Goal: Transaction & Acquisition: Purchase product/service

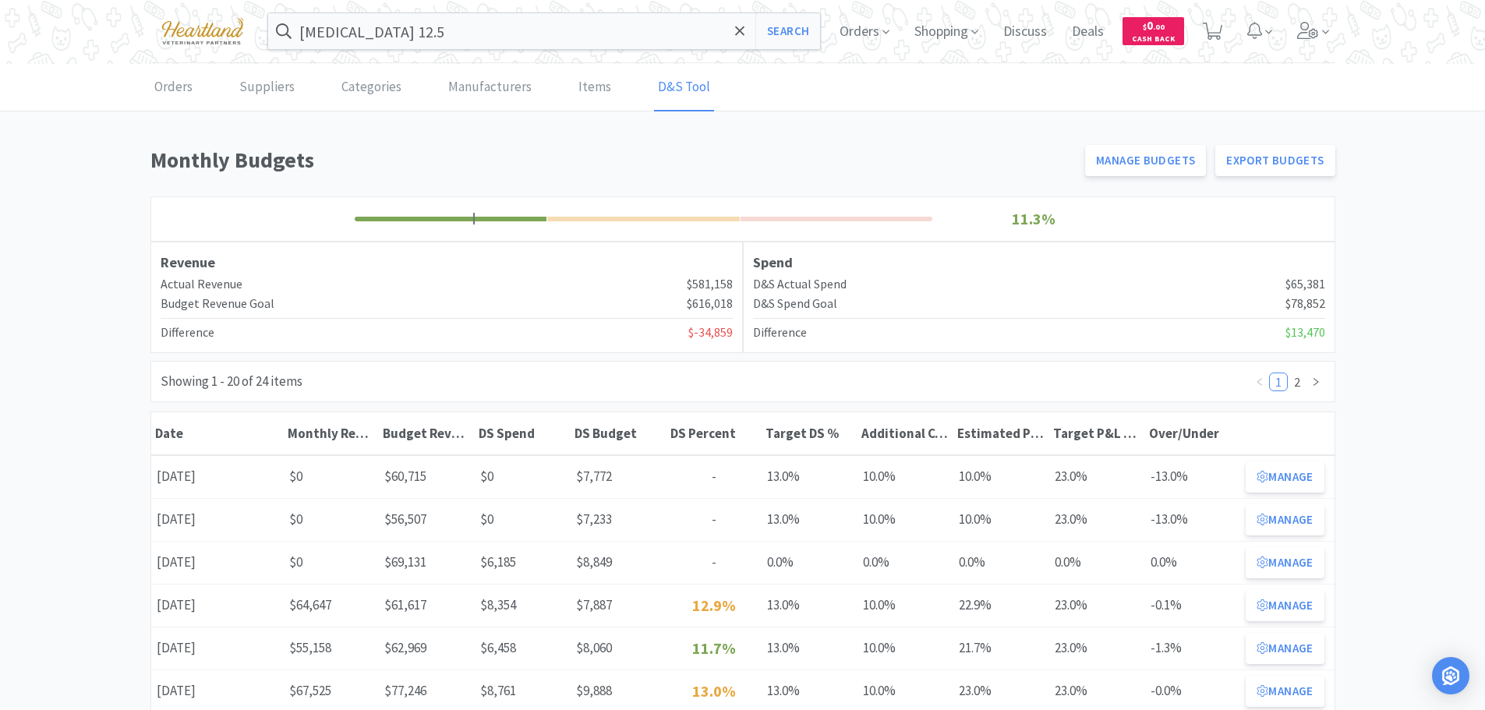
scroll to position [156, 0]
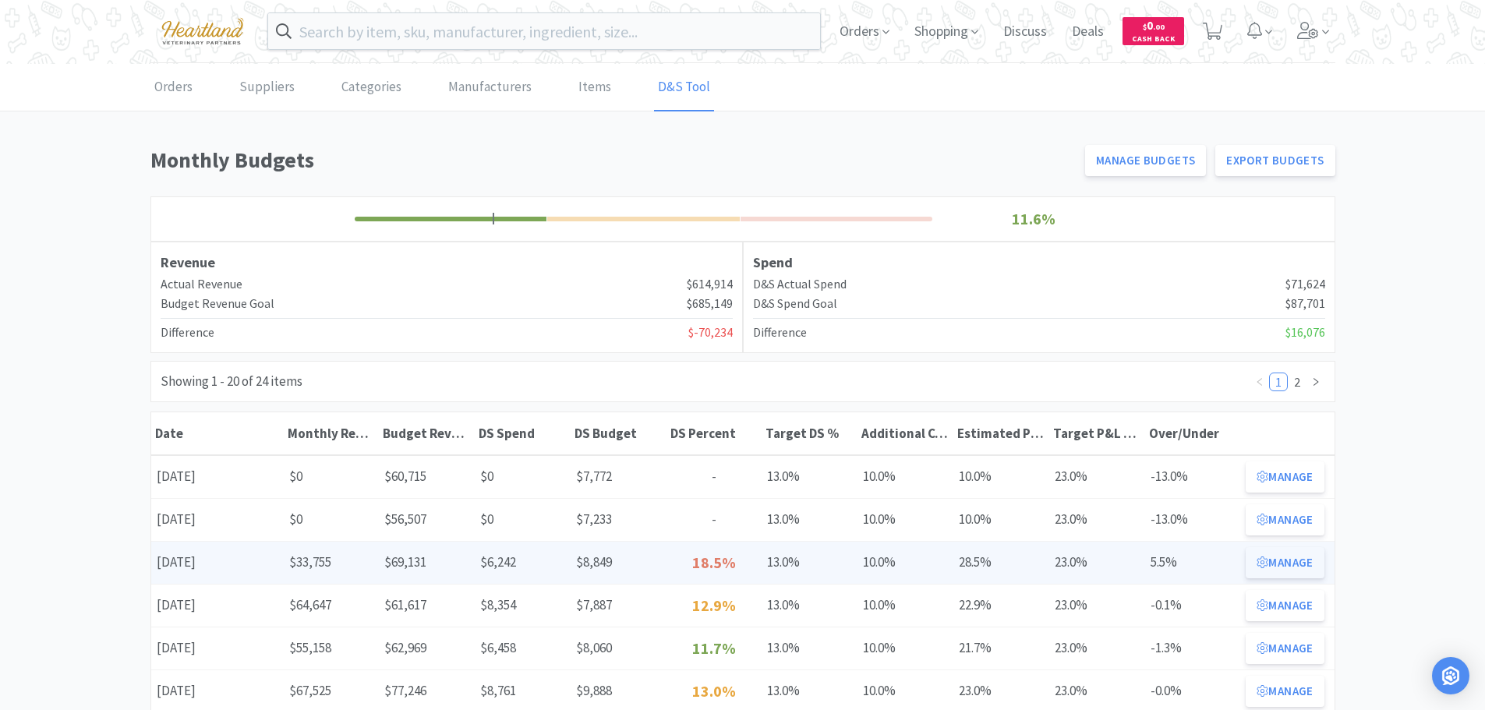
click at [1293, 563] on button "Manage" at bounding box center [1284, 562] width 78 height 31
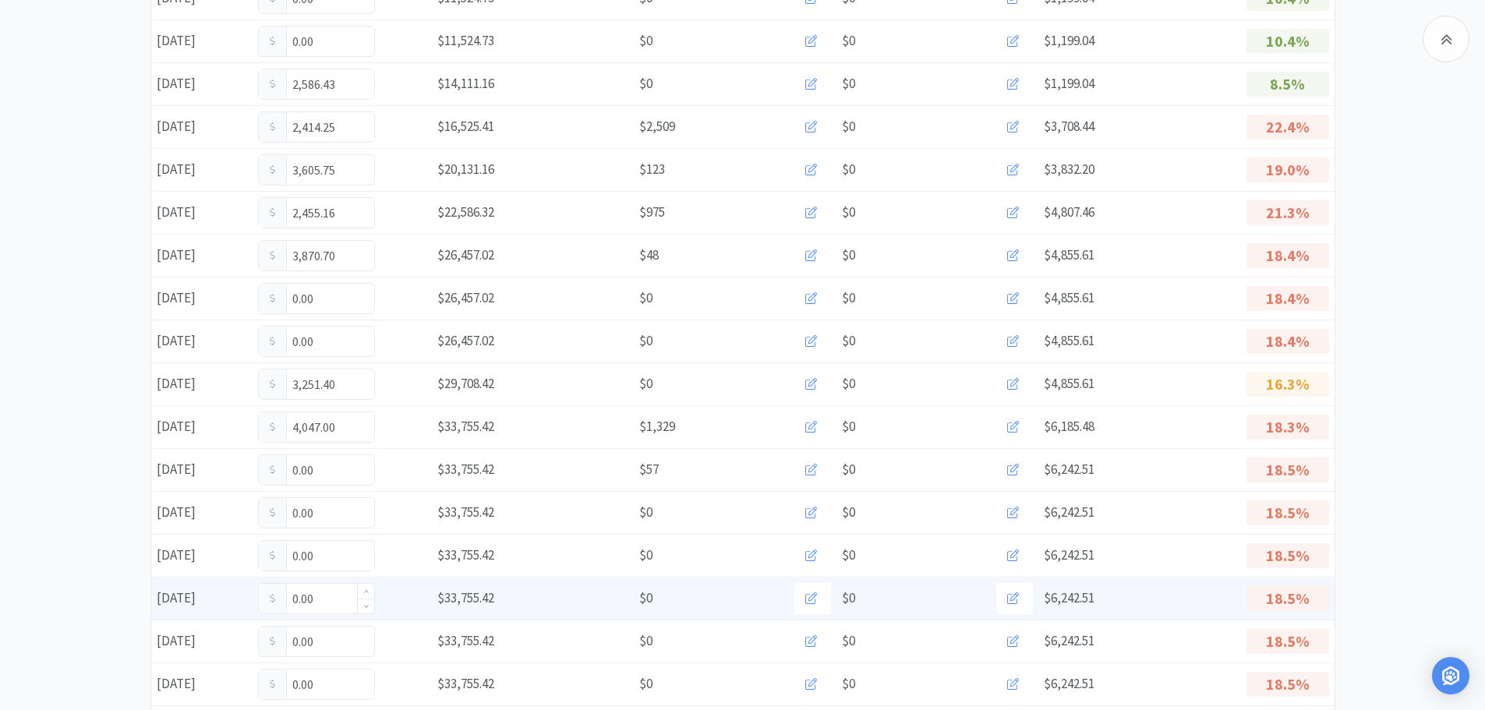
scroll to position [468, 0]
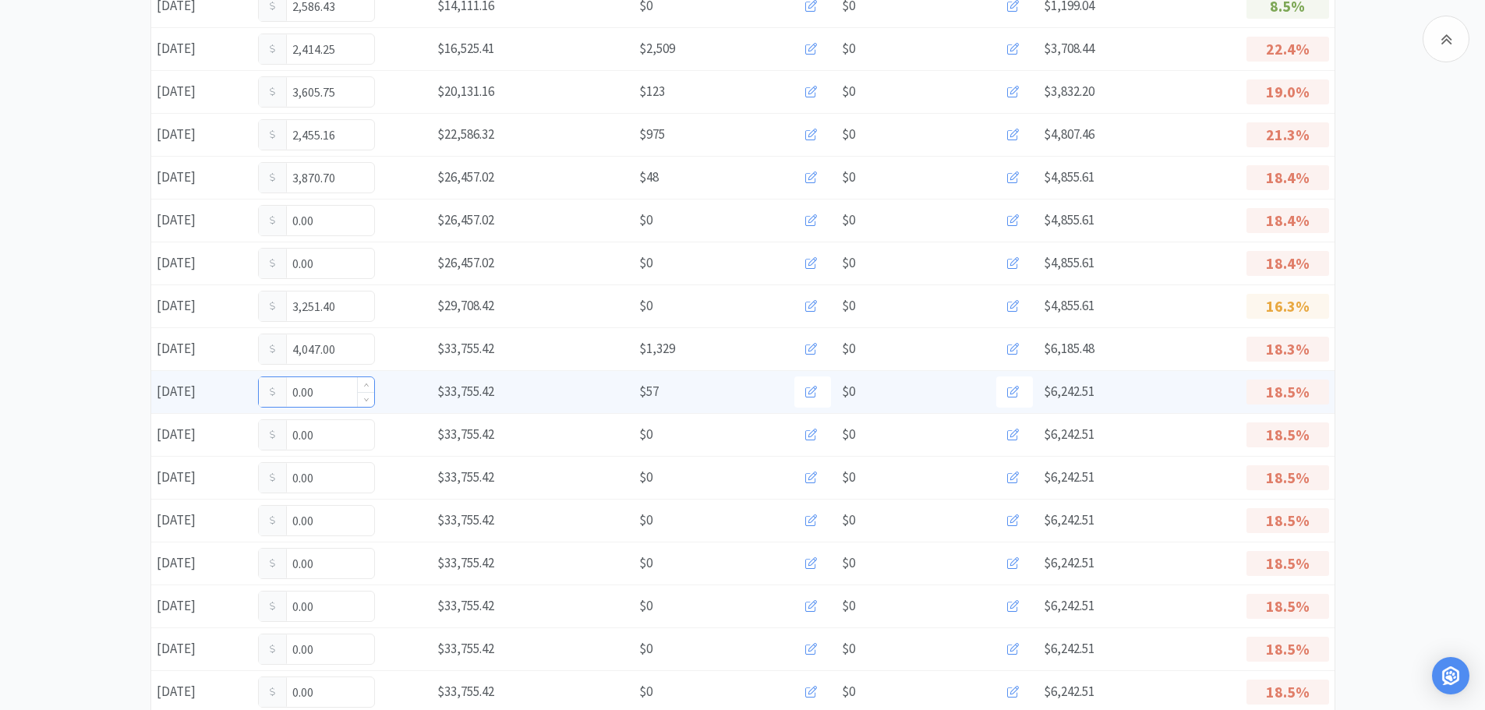
click at [335, 404] on input "0.00" at bounding box center [316, 392] width 115 height 30
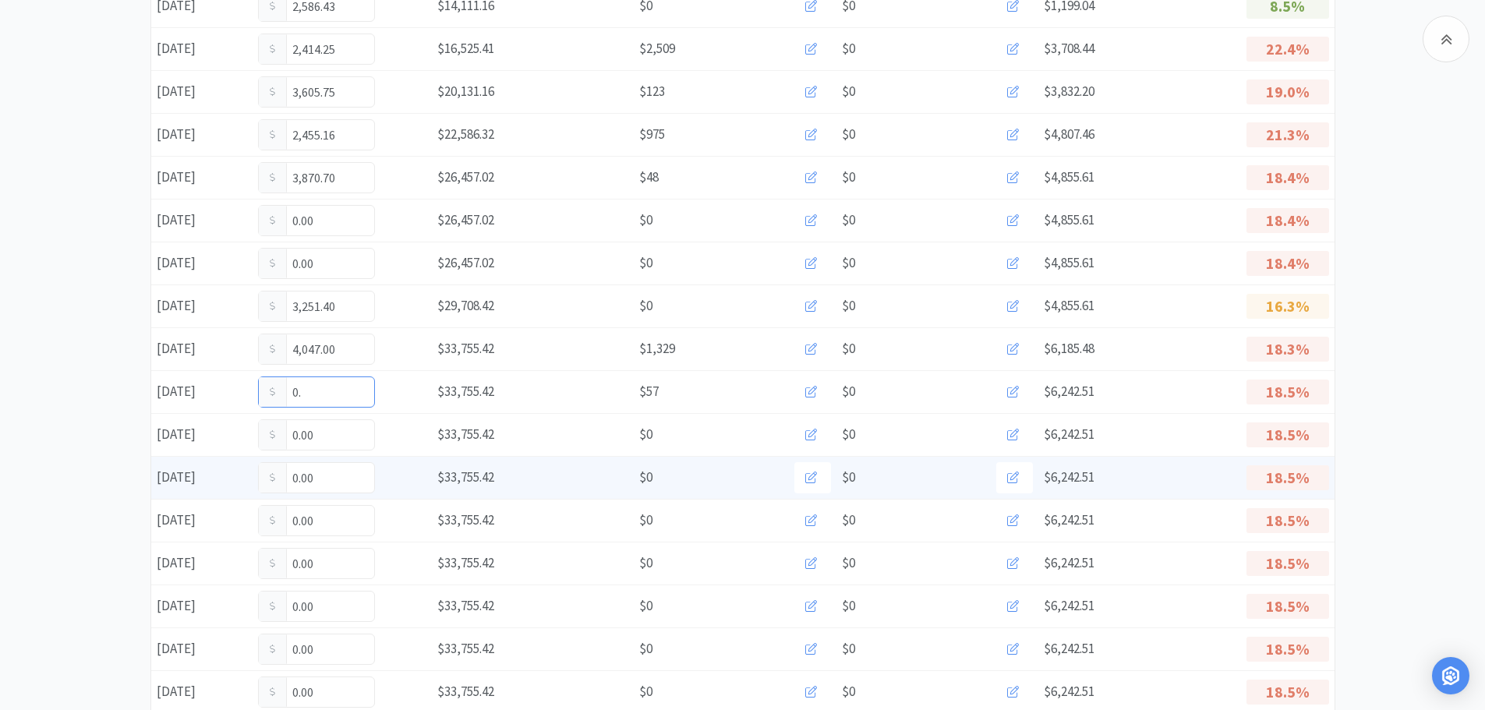
type input "0"
type input "358.00"
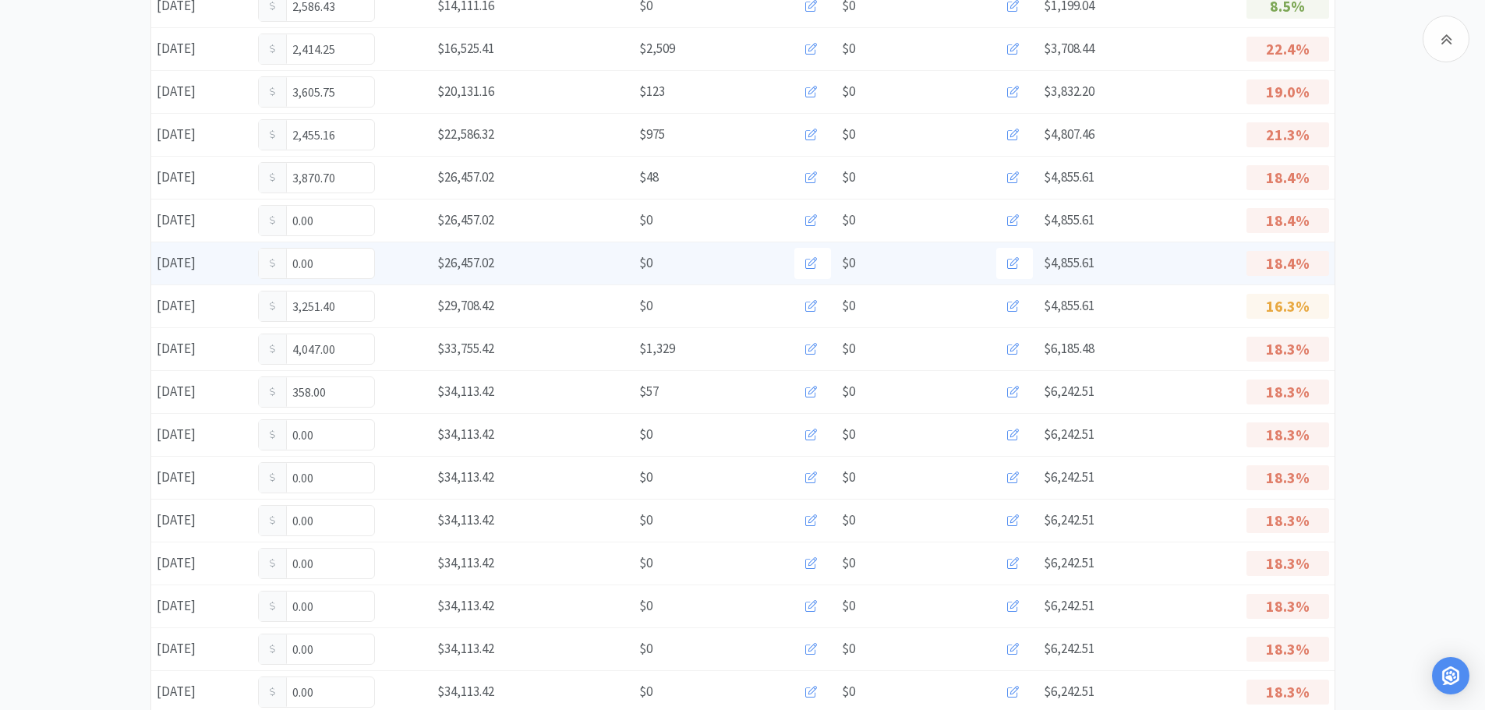
scroll to position [0, 0]
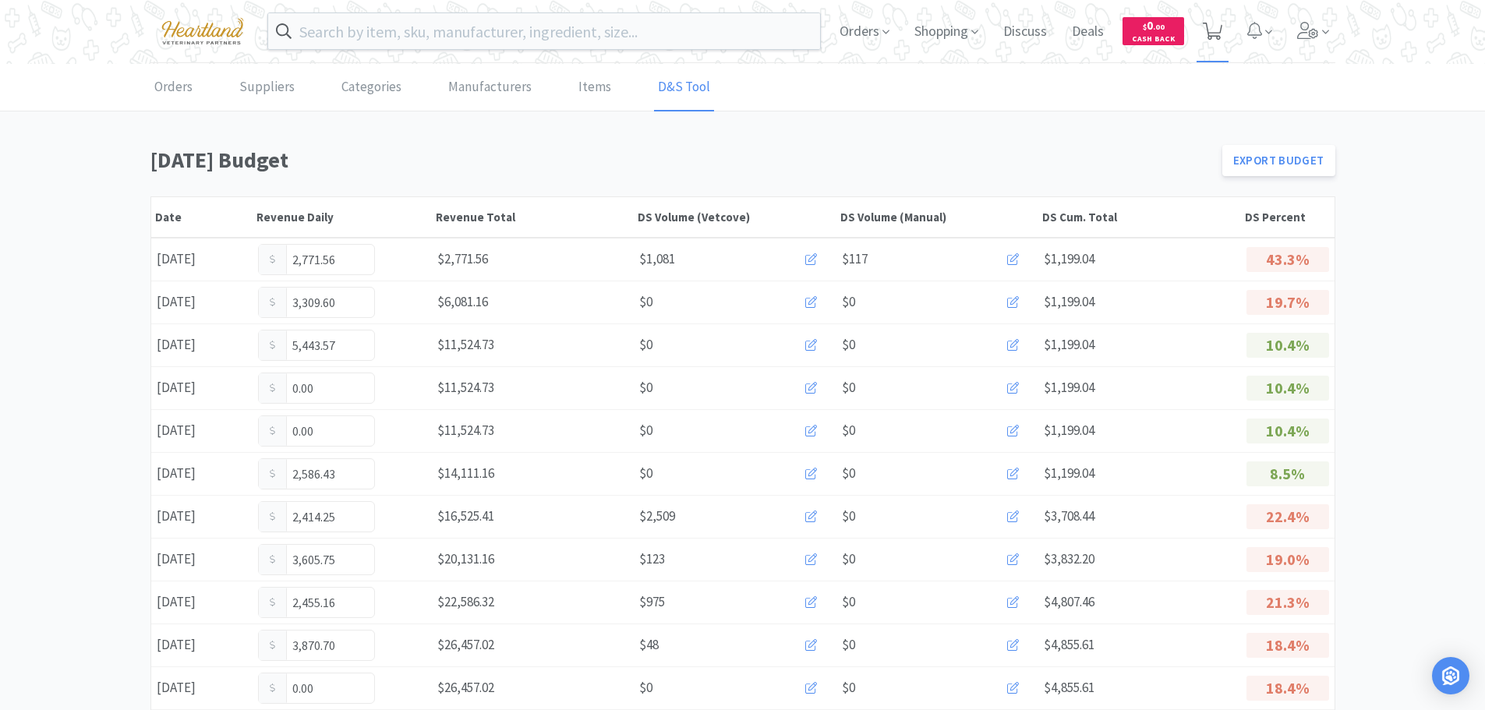
click at [1222, 29] on span at bounding box center [1212, 31] width 32 height 62
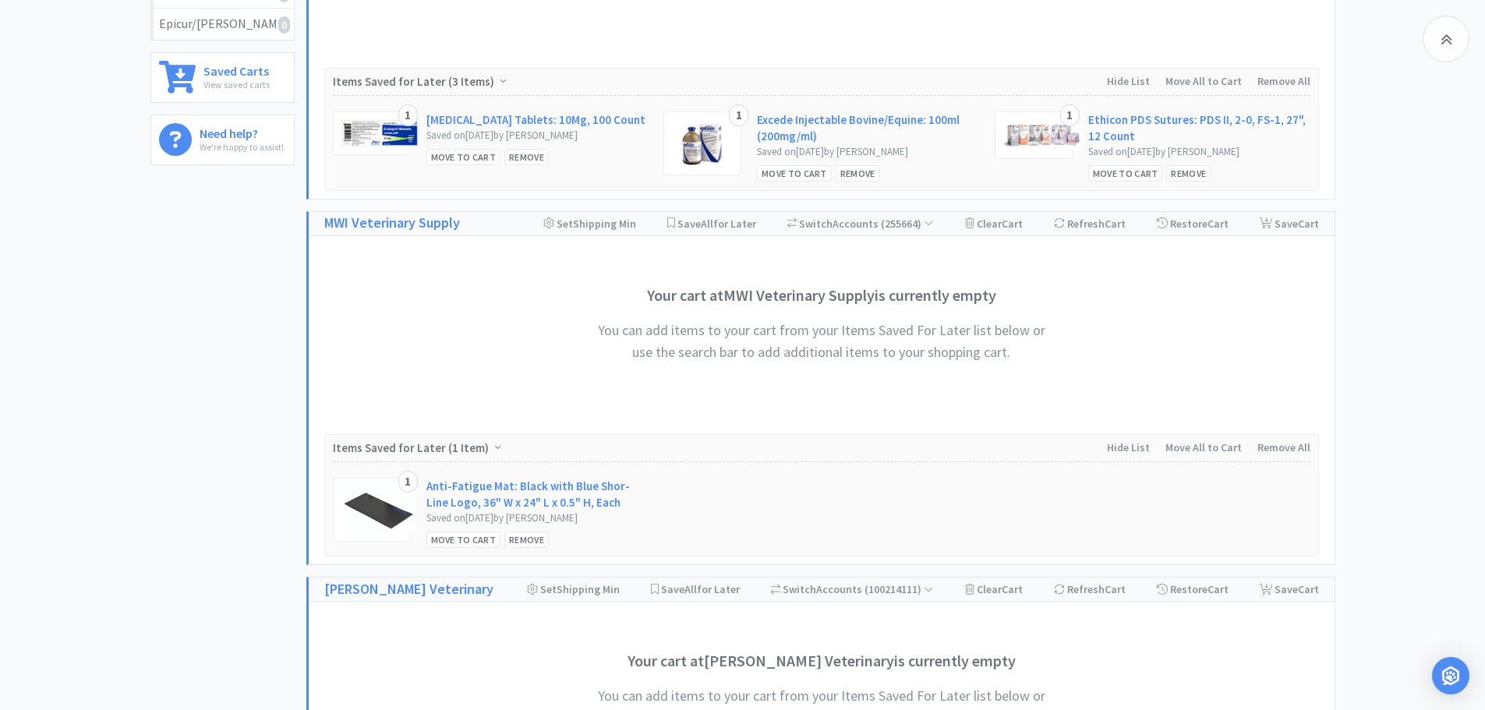
scroll to position [648, 0]
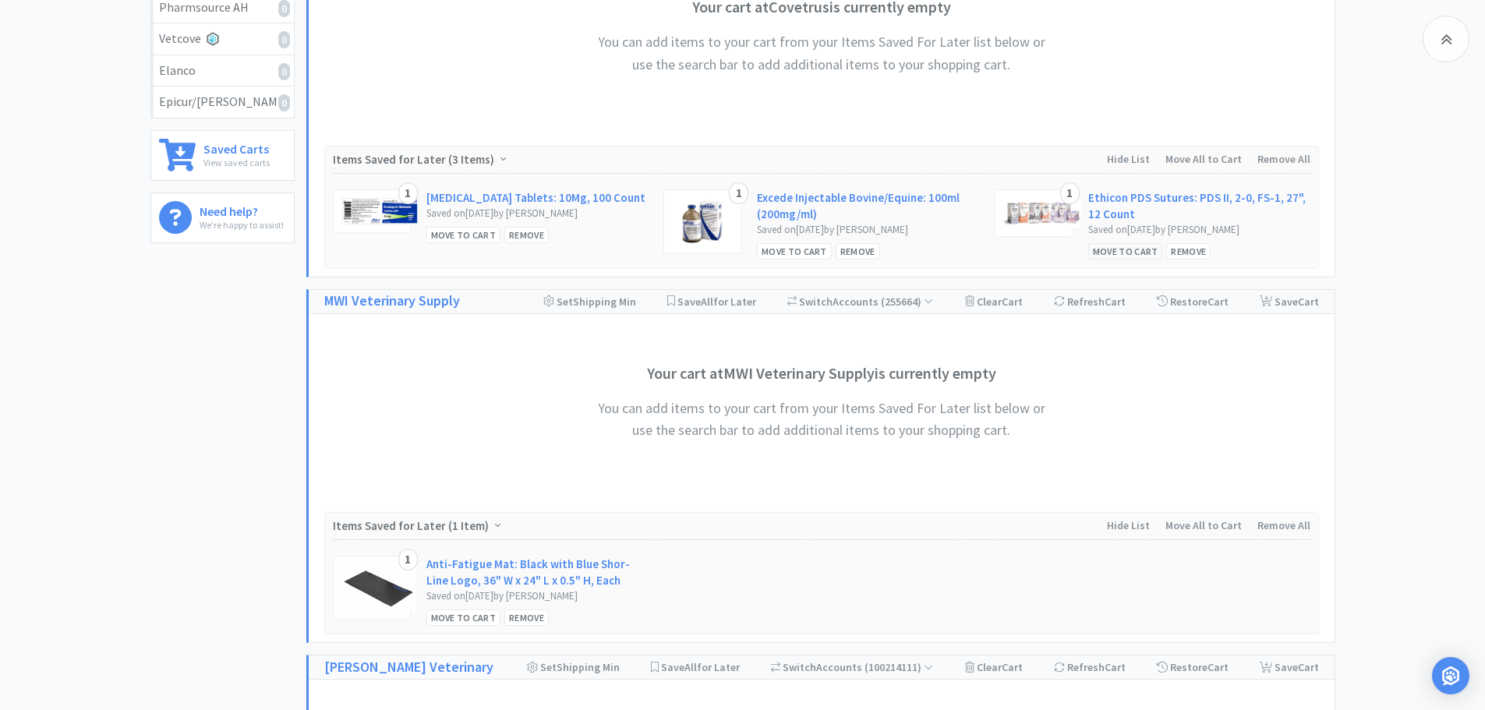
click at [1103, 251] on div "Move to Cart" at bounding box center [1125, 251] width 75 height 16
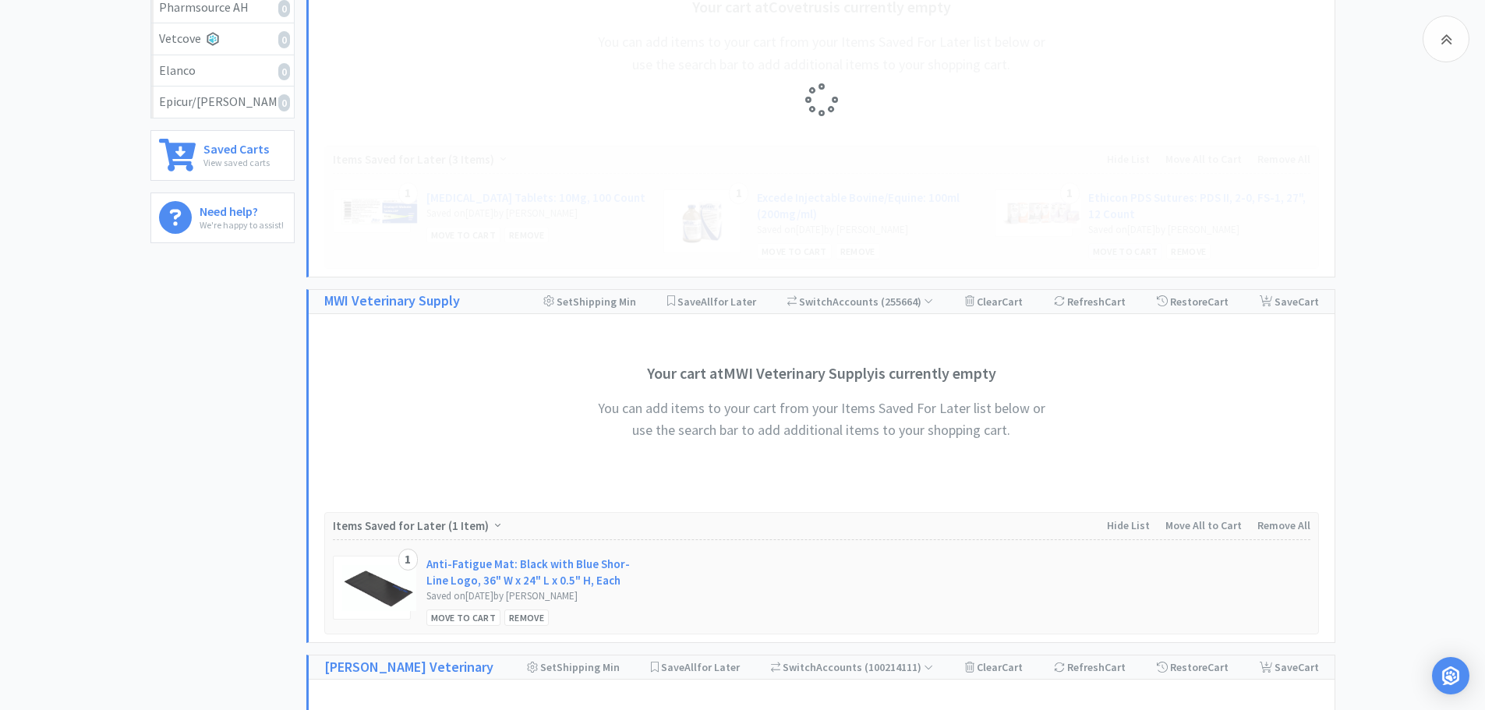
select select "1"
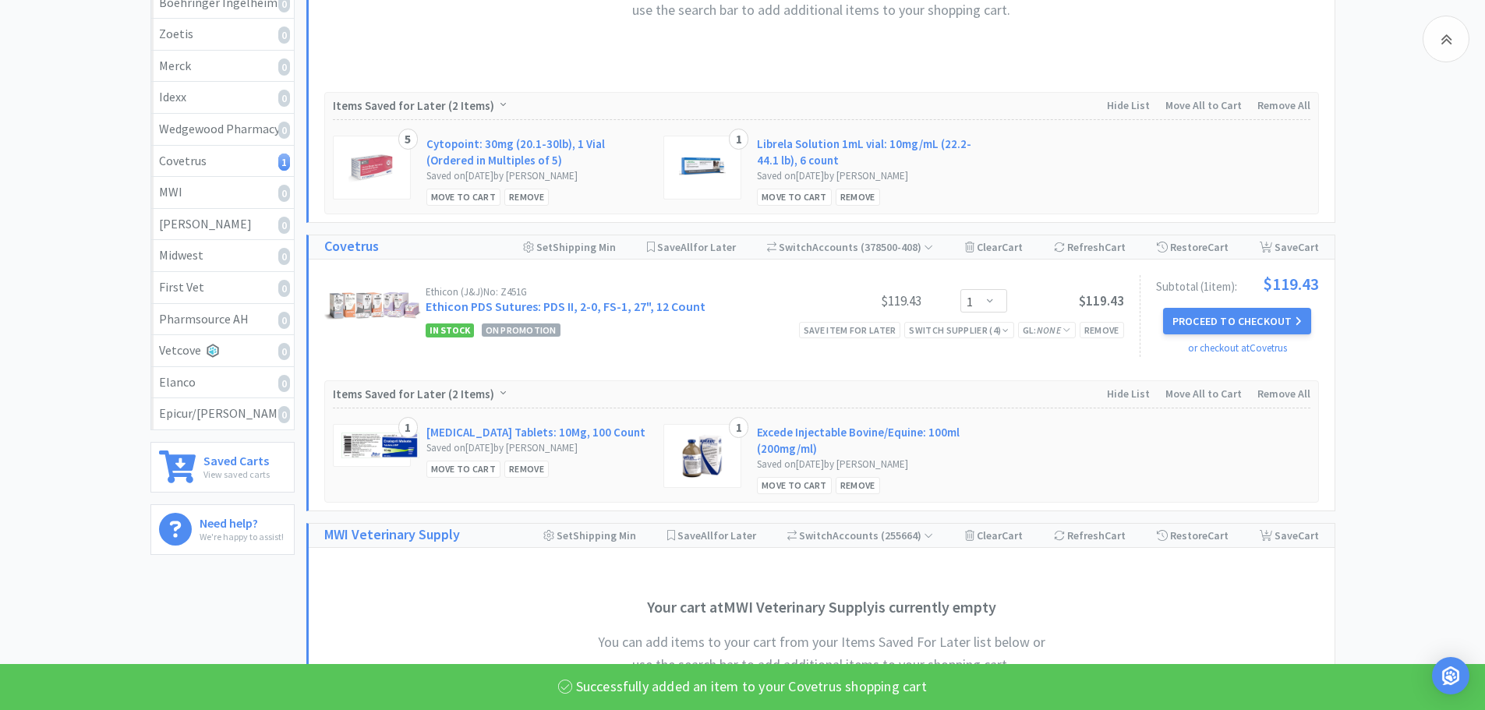
scroll to position [259, 0]
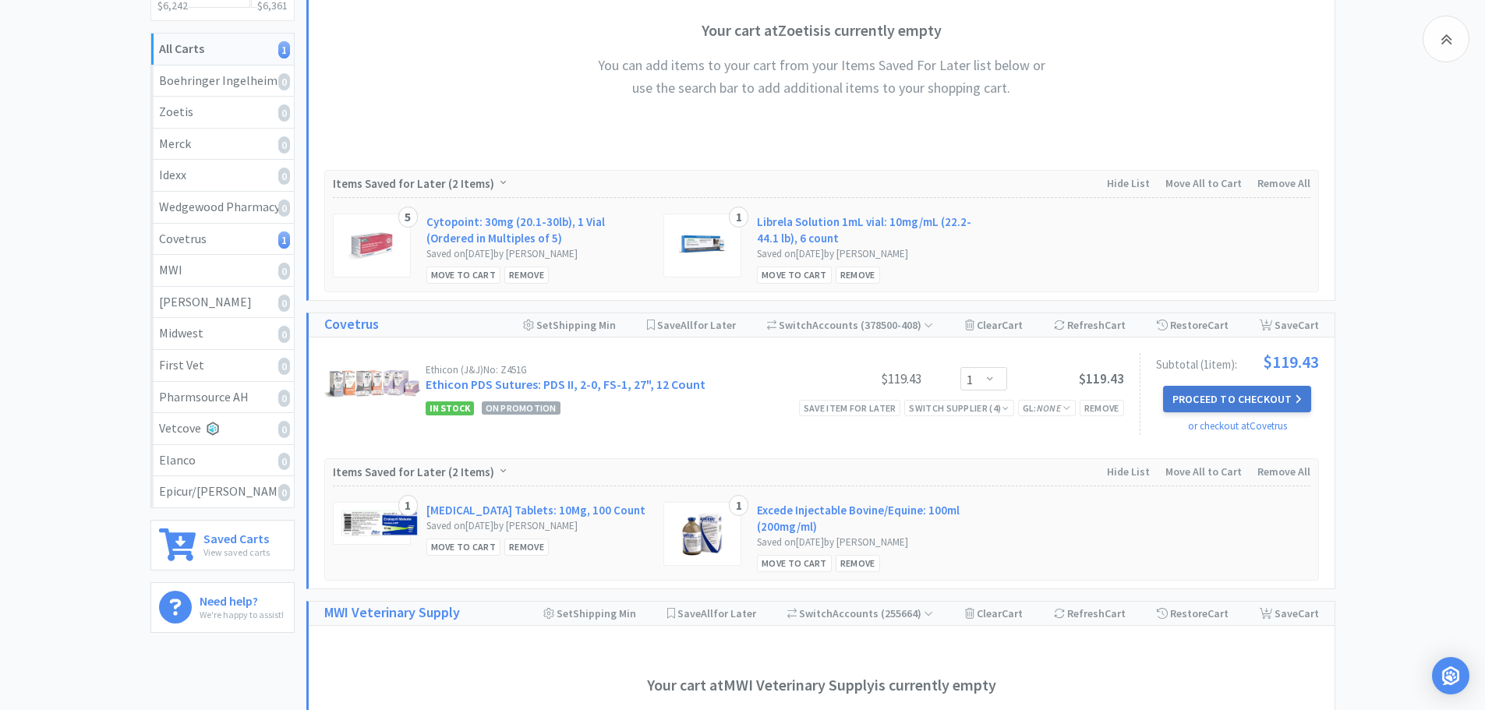
click at [1238, 392] on button "Proceed to Checkout" at bounding box center [1237, 399] width 148 height 26
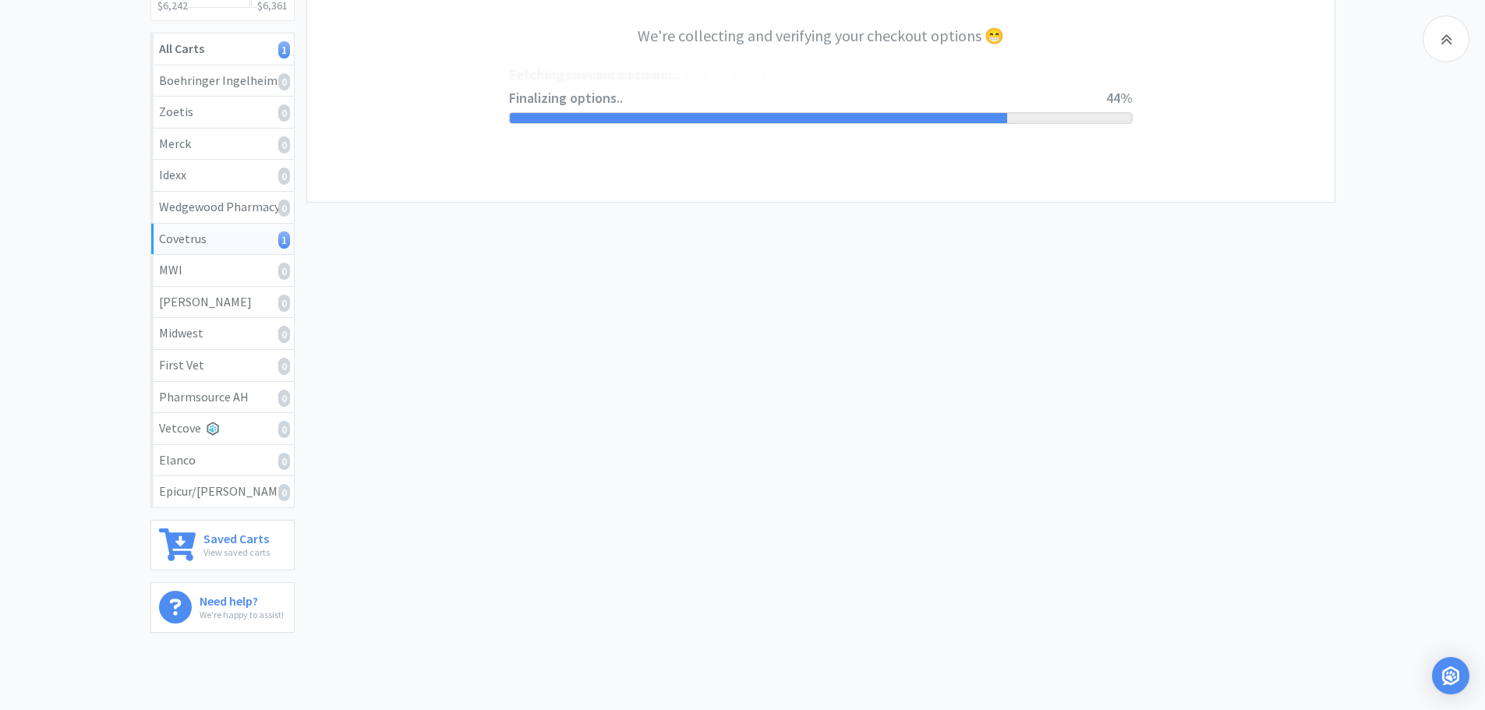
select select "ACCOUNT"
select select "cvt-standard-net"
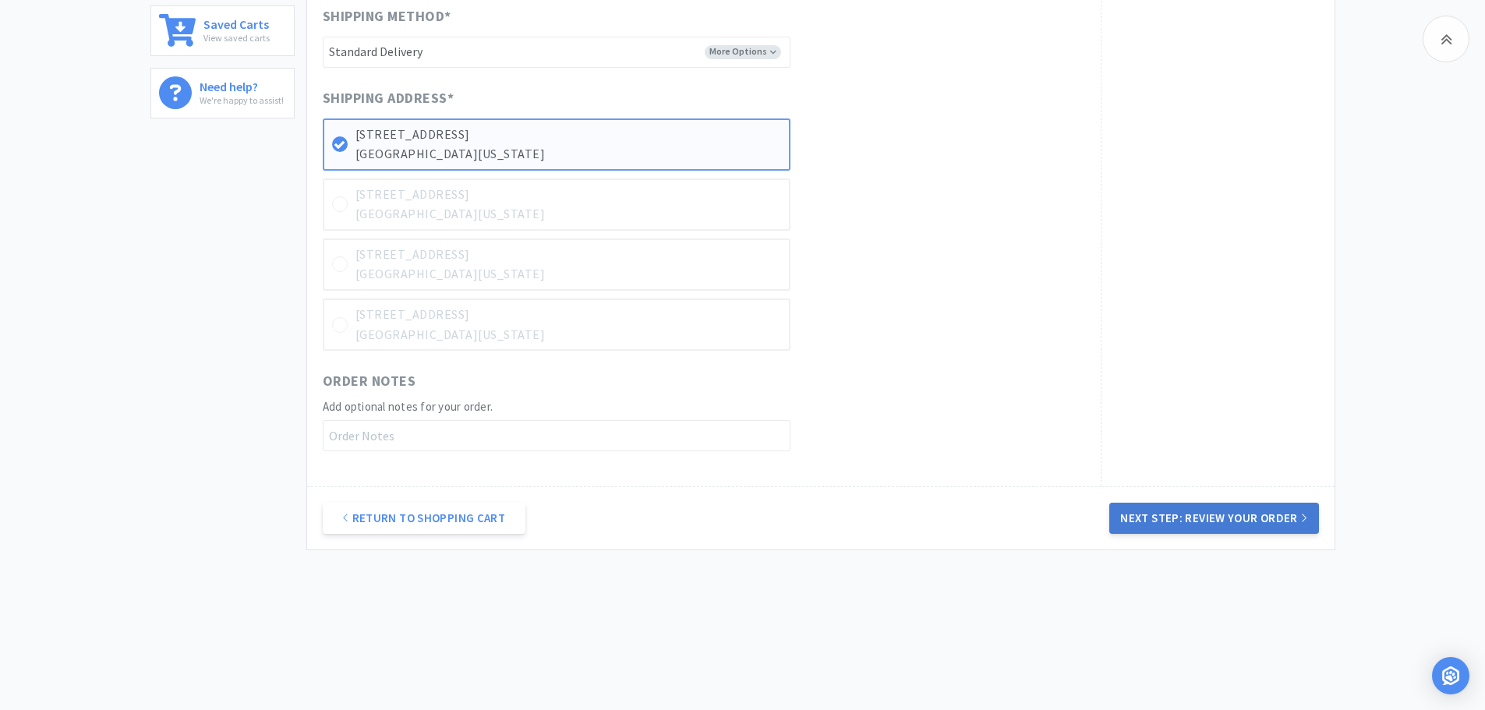
click at [1254, 515] on button "Next Step: Review Your Order" at bounding box center [1213, 518] width 209 height 31
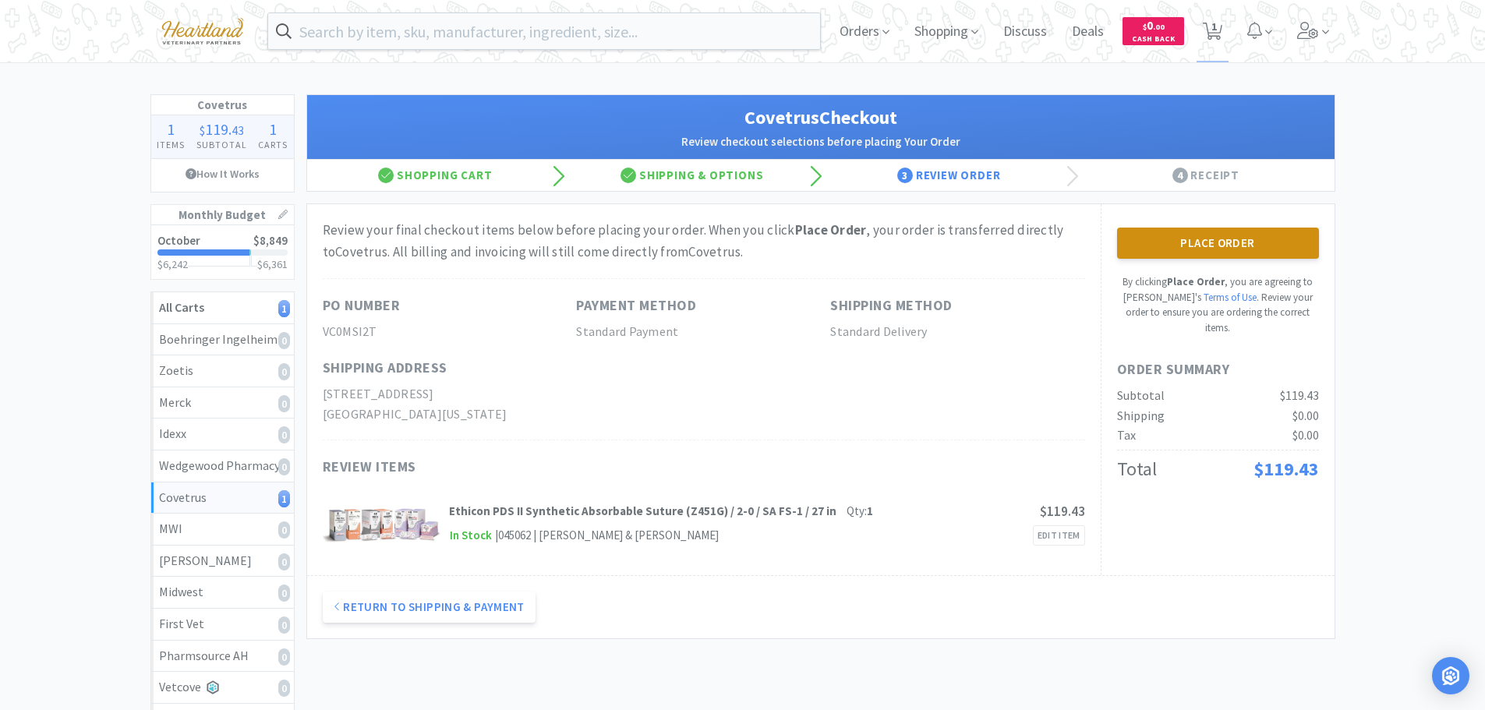
click at [1236, 235] on button "Place Order" at bounding box center [1218, 243] width 202 height 31
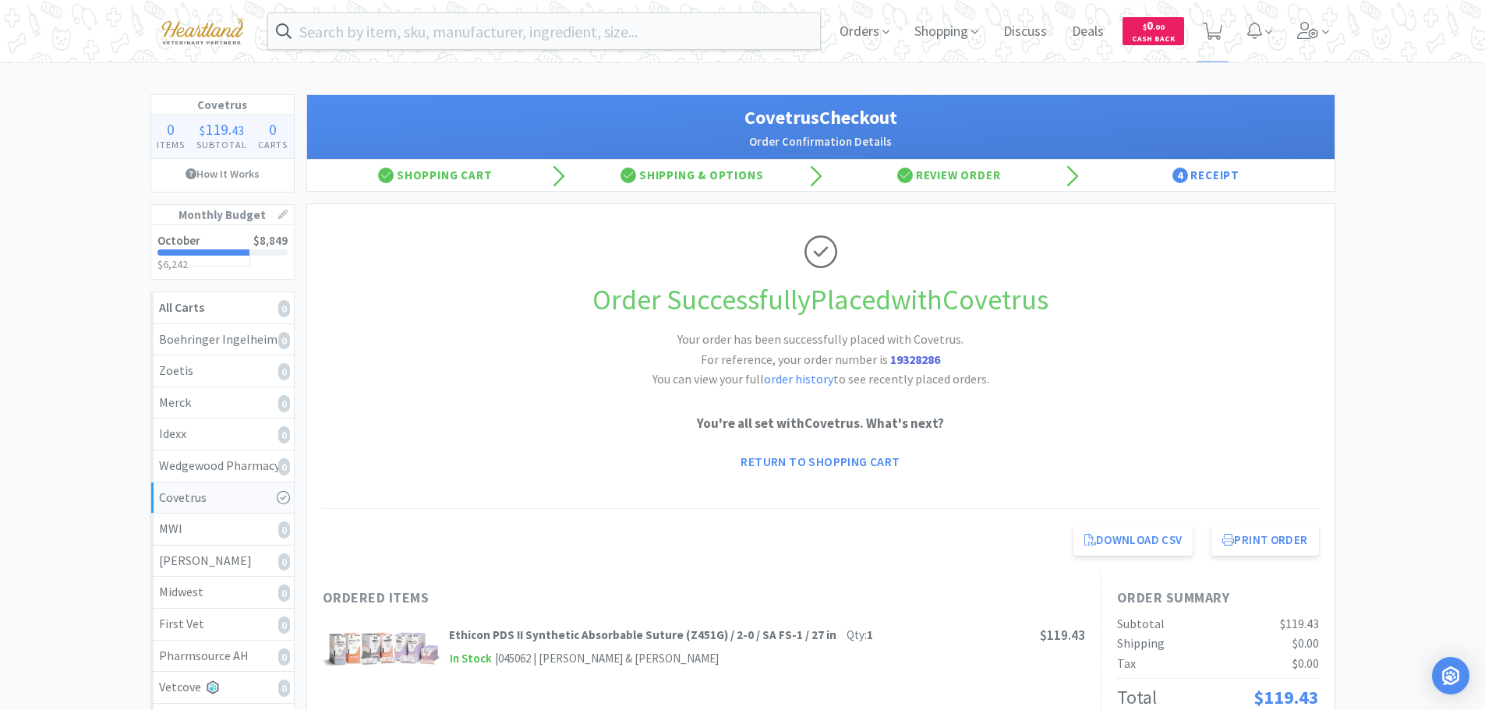
scroll to position [78, 0]
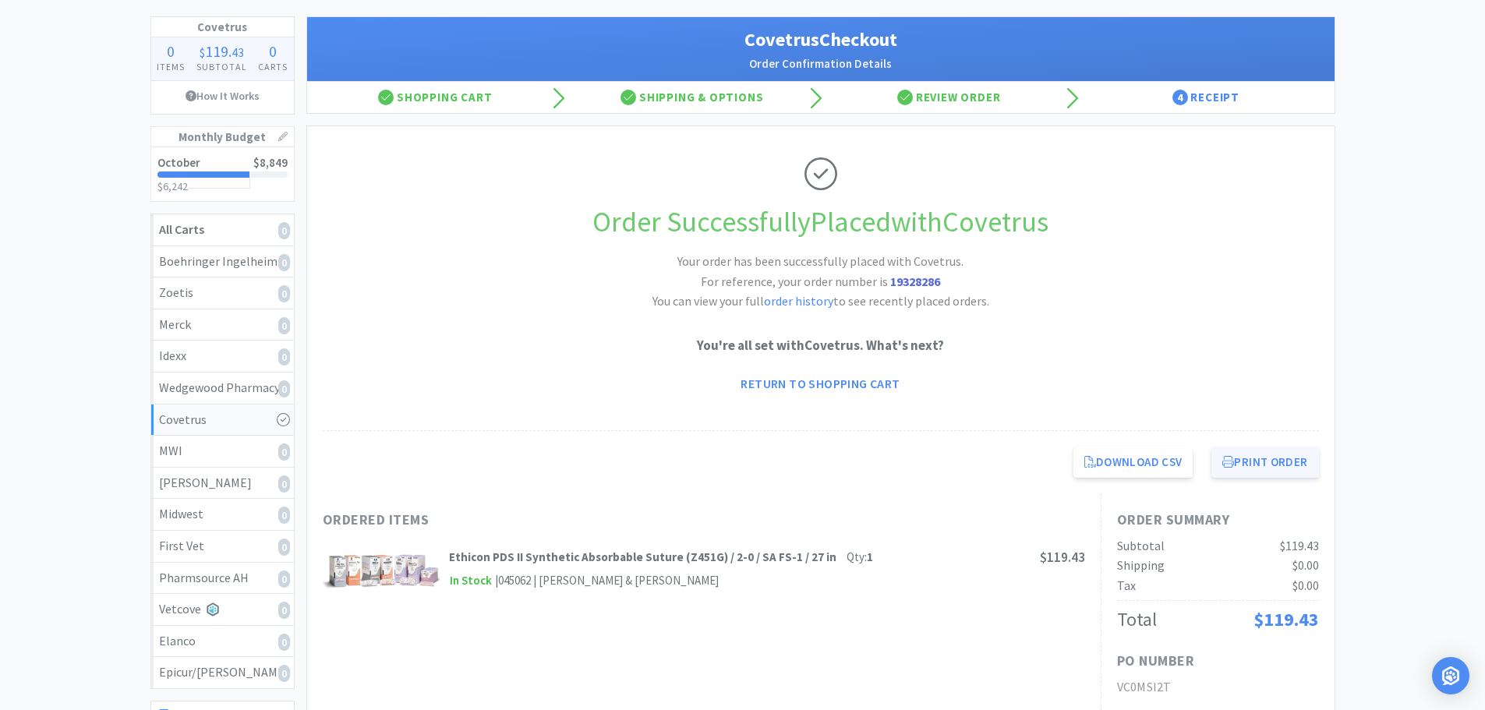
click at [1274, 461] on button "Print Order" at bounding box center [1264, 462] width 107 height 31
click at [775, 383] on link "Return to Shopping Cart" at bounding box center [819, 383] width 181 height 31
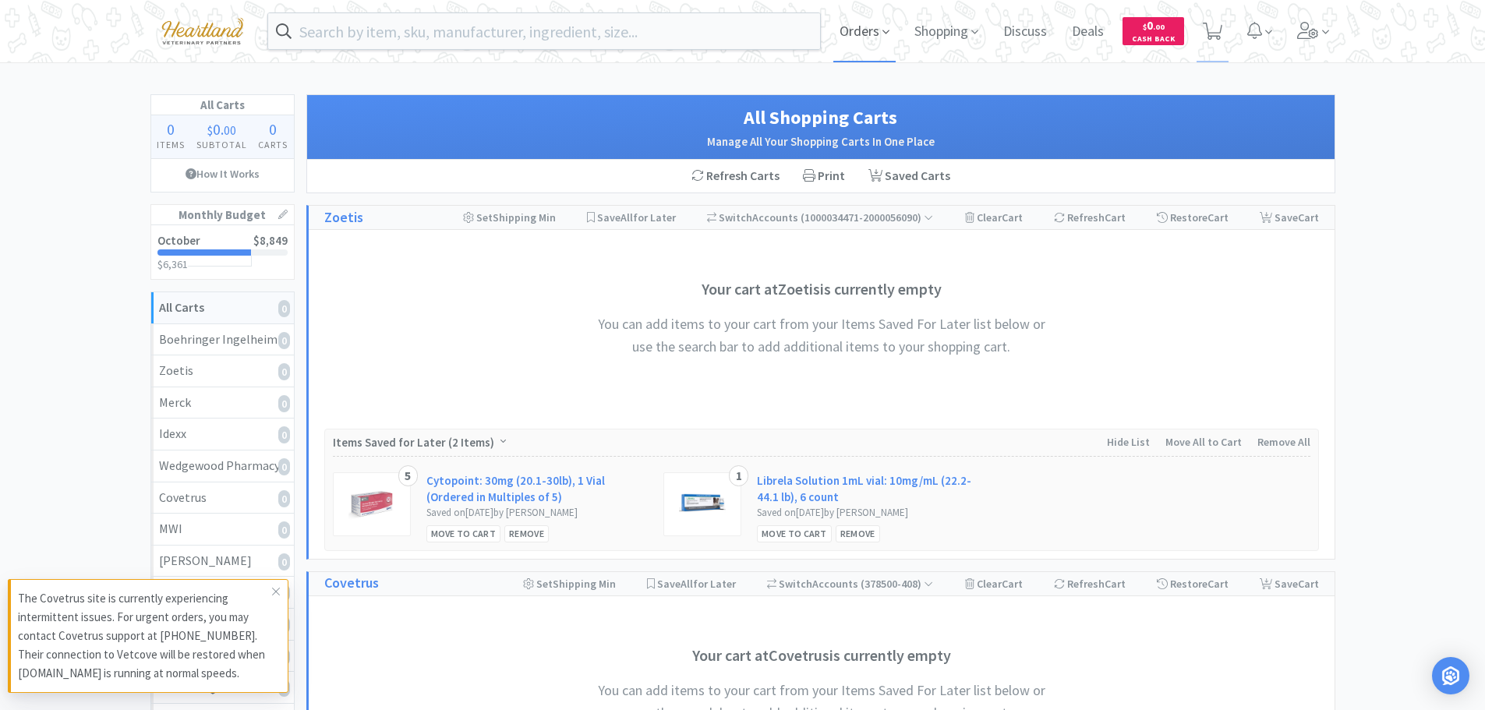
click at [880, 34] on span "Orders" at bounding box center [864, 31] width 62 height 62
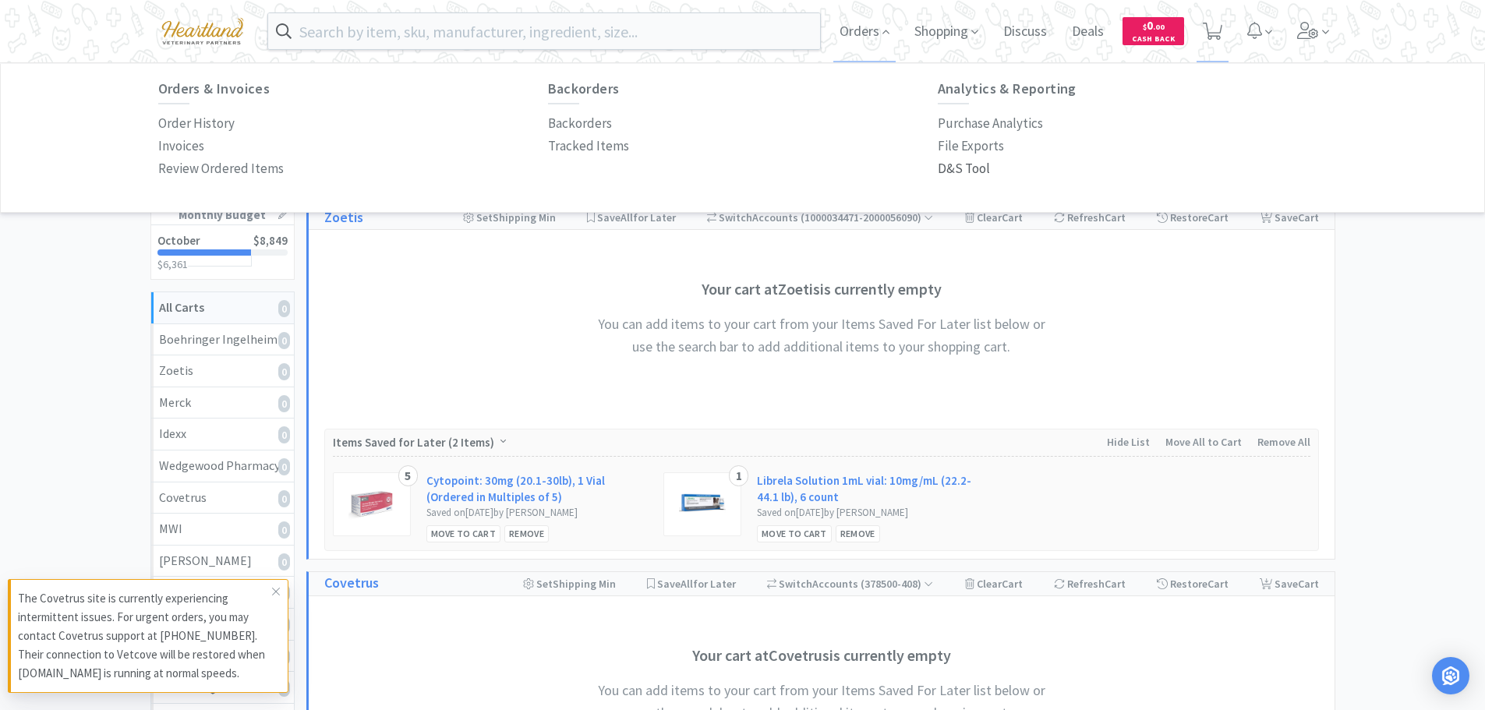
click at [951, 166] on p "D&S Tool" at bounding box center [963, 168] width 52 height 21
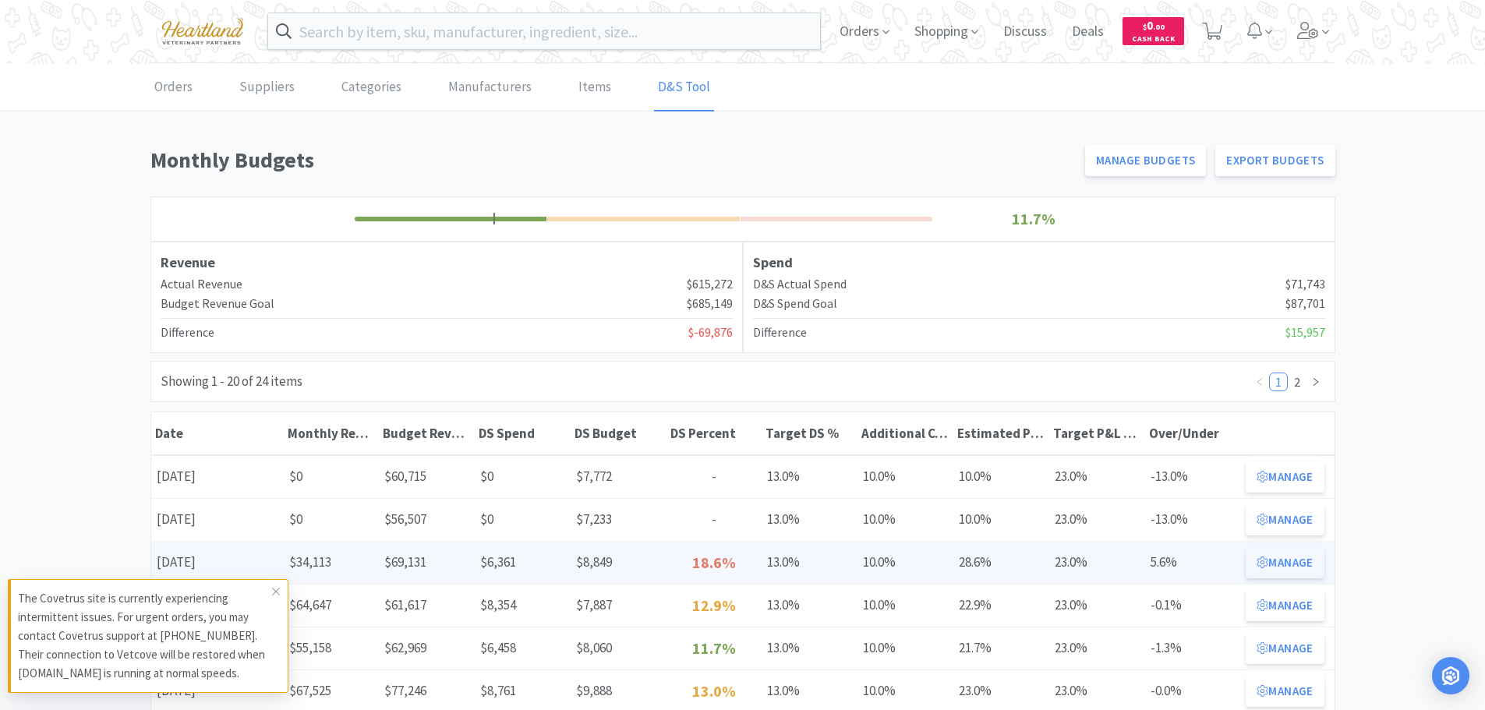
click at [1286, 567] on button "Manage" at bounding box center [1284, 562] width 78 height 31
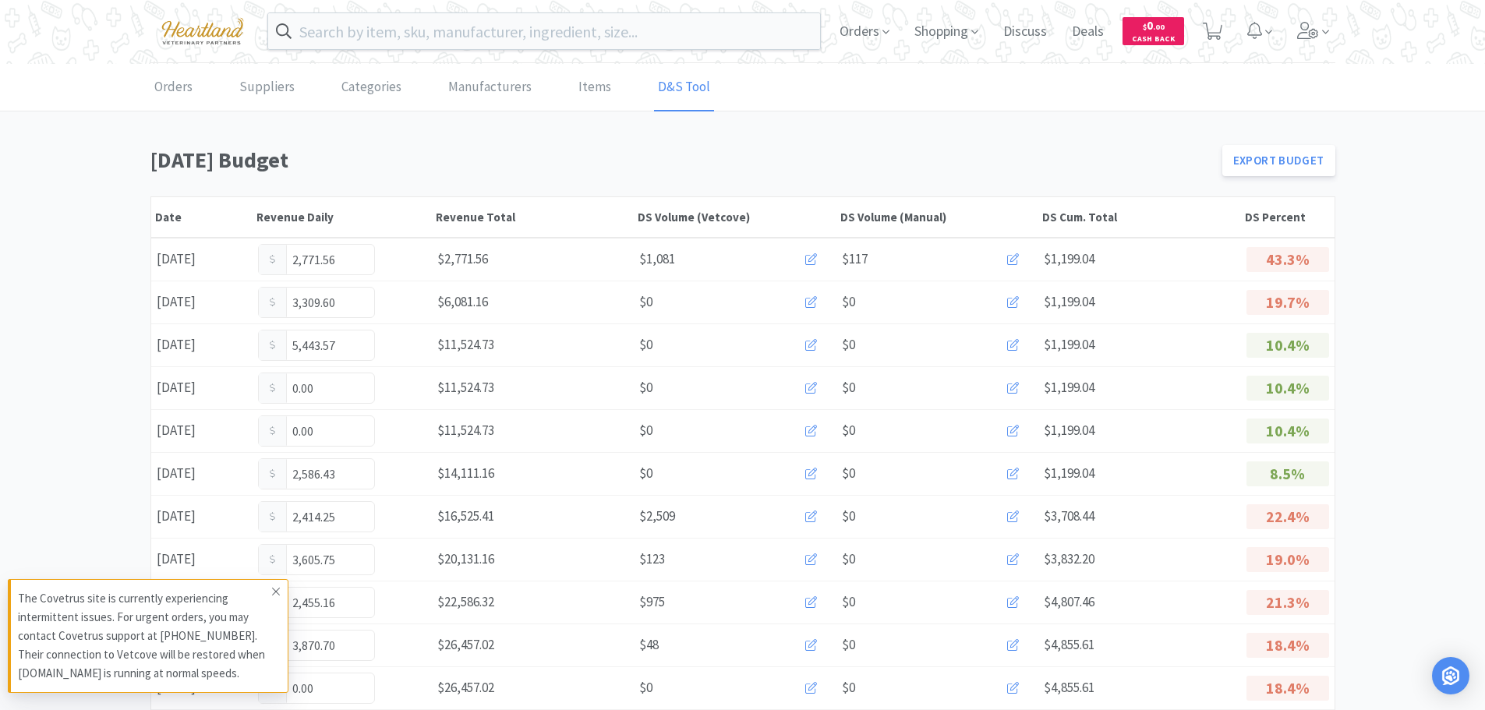
click at [275, 588] on icon at bounding box center [275, 591] width 9 height 12
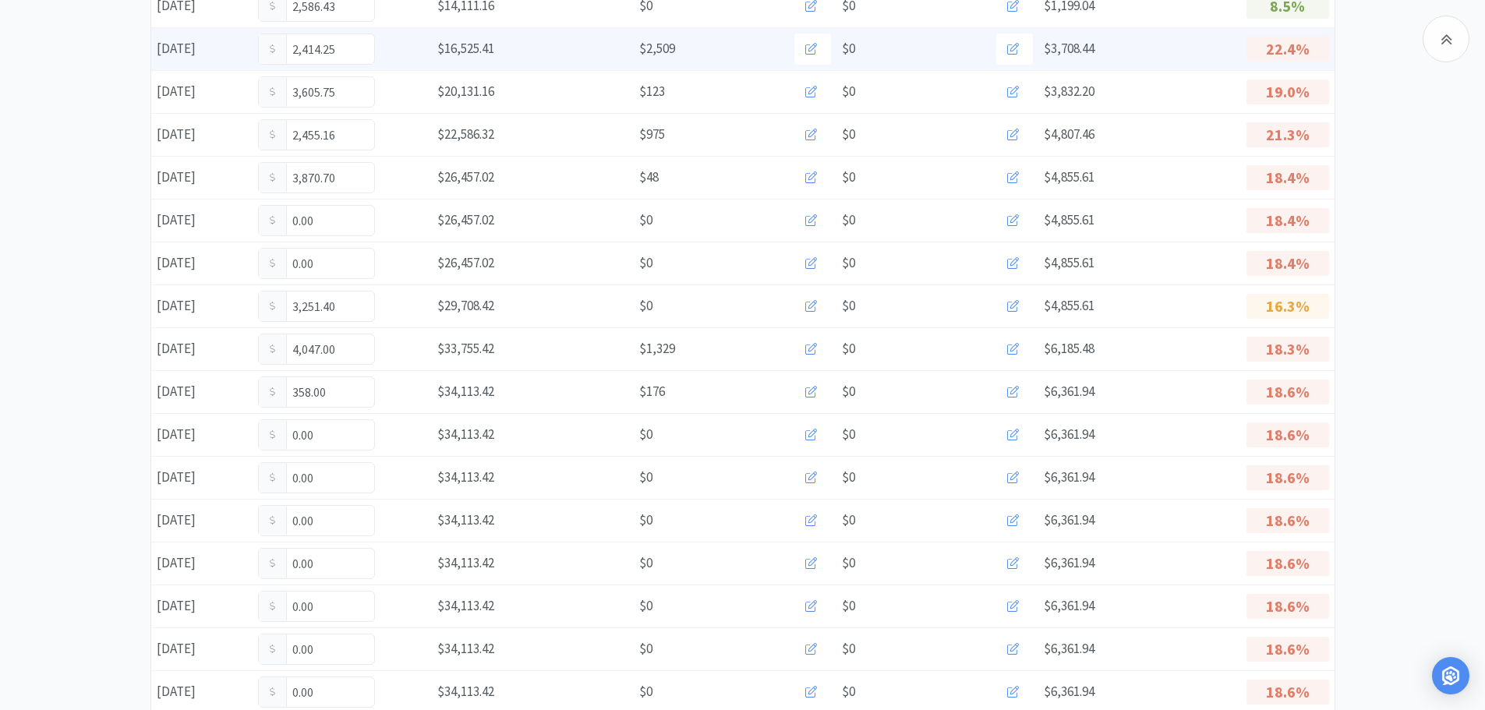
scroll to position [545, 0]
